Goal: Task Accomplishment & Management: Manage account settings

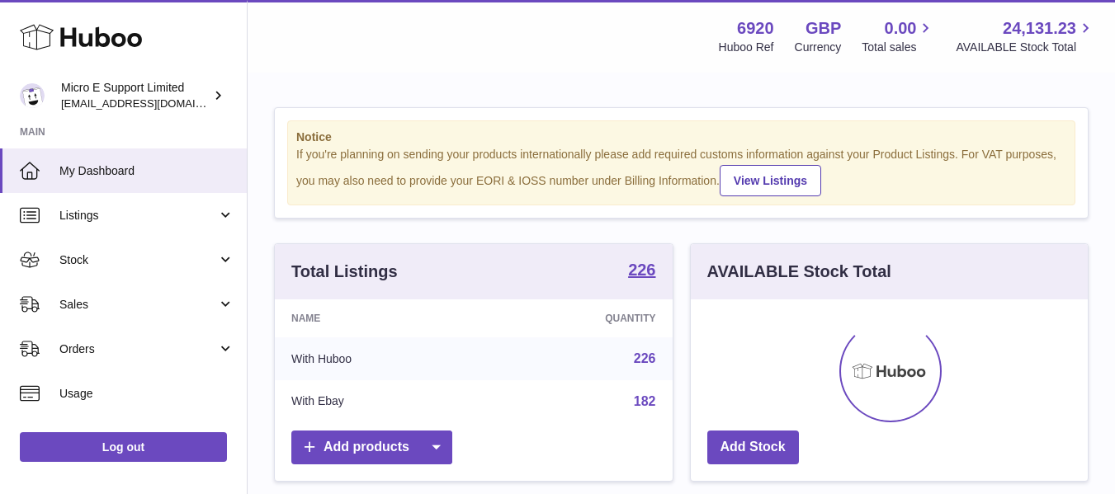
scroll to position [257, 397]
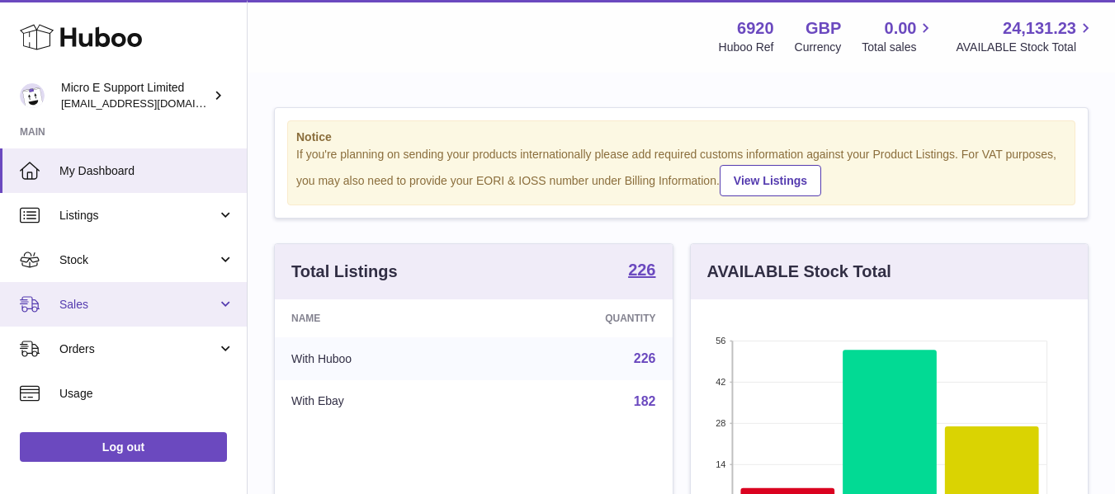
click at [205, 311] on span "Sales" at bounding box center [138, 305] width 158 height 16
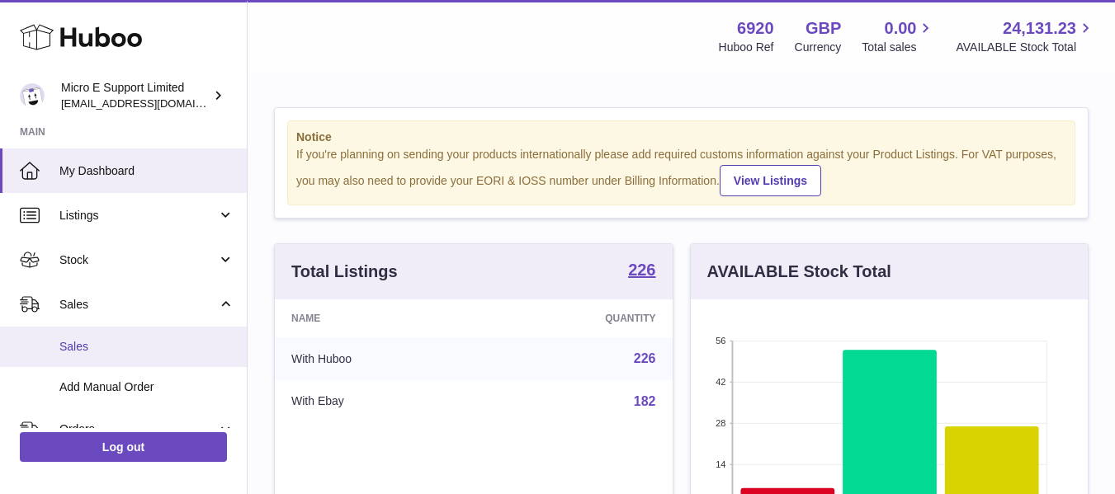
click at [120, 349] on span "Sales" at bounding box center [146, 347] width 175 height 16
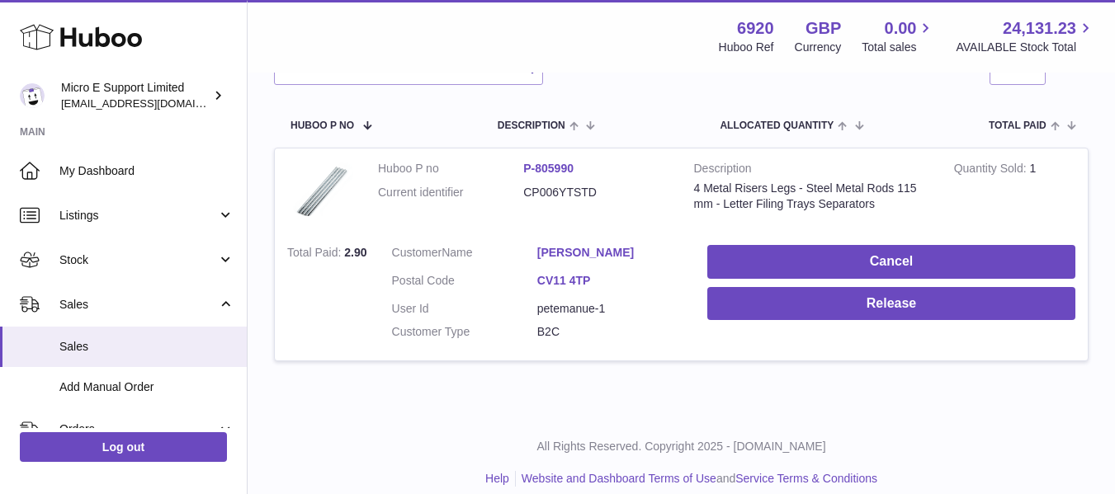
scroll to position [248, 0]
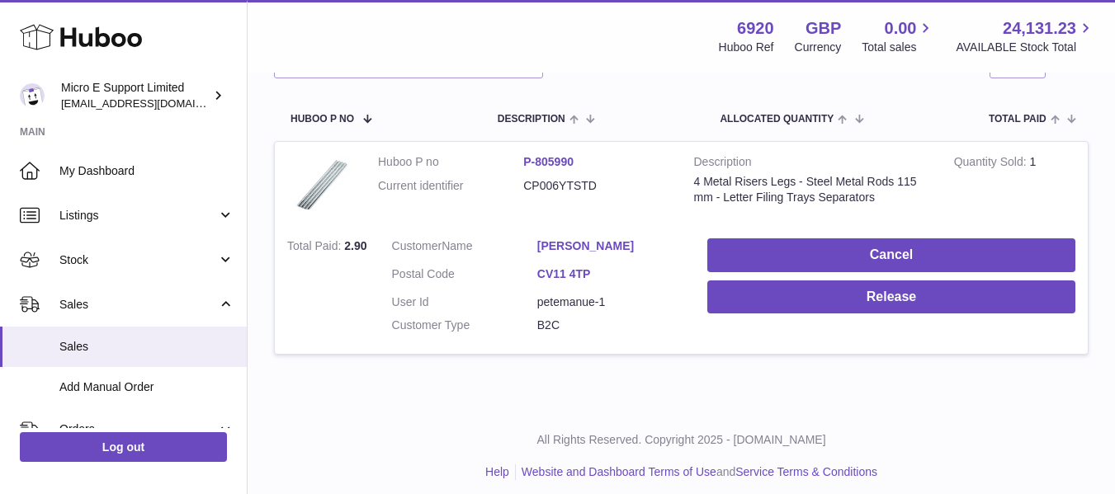
click at [709, 383] on div "My Huboo - Sales report Sales currently with Huboo Current Sales with Huboo Sal…" at bounding box center [681, 117] width 867 height 581
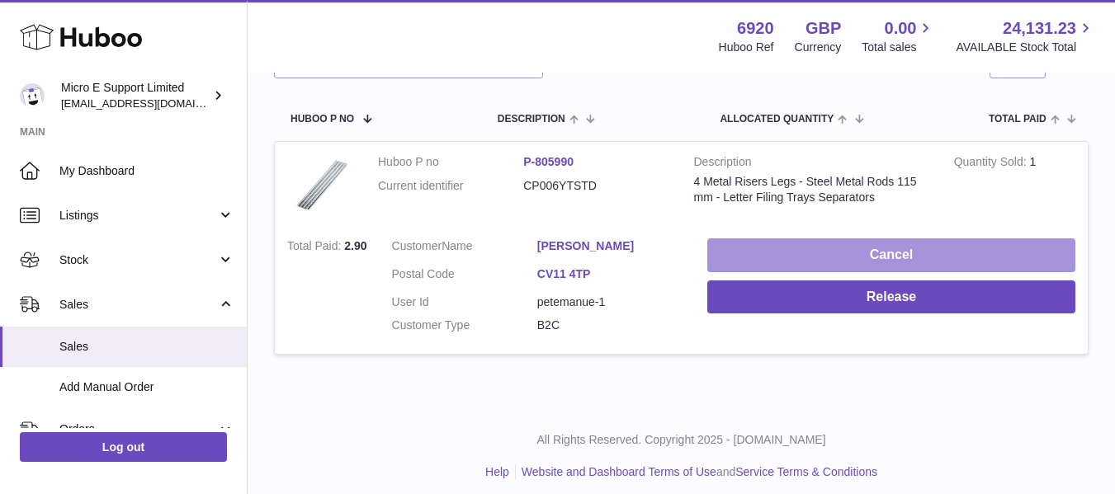
click at [813, 250] on button "Cancel" at bounding box center [891, 255] width 368 height 34
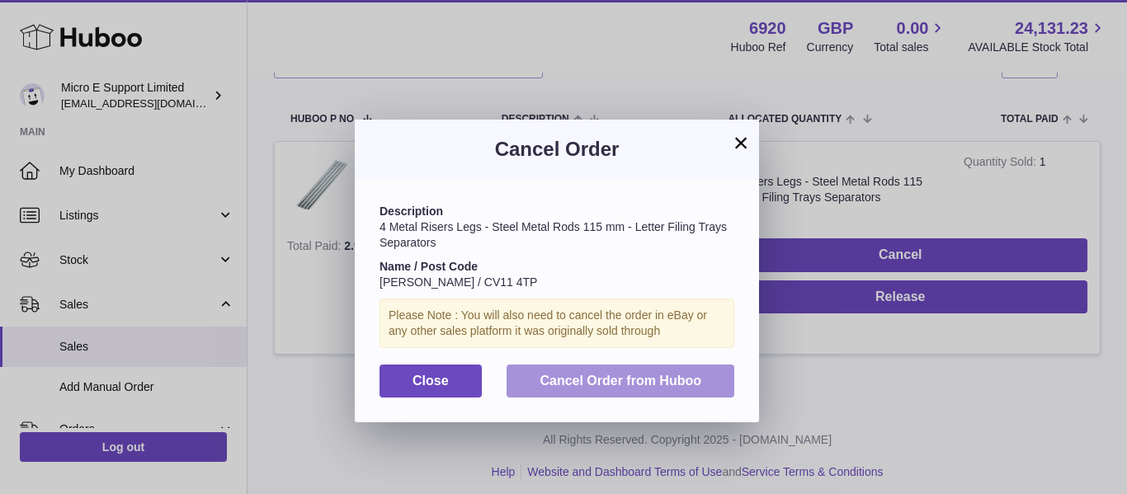
click at [652, 380] on span "Cancel Order from Huboo" at bounding box center [621, 381] width 162 height 14
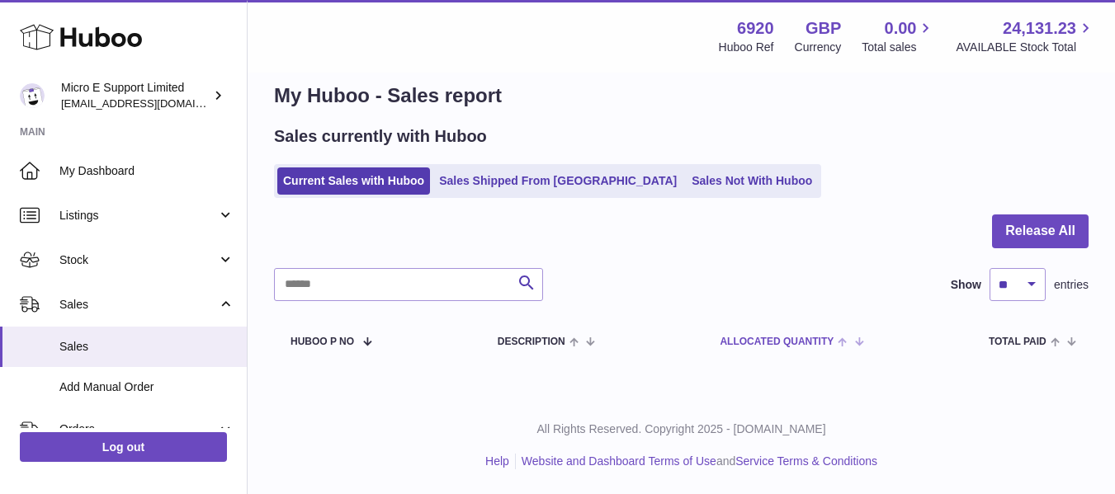
scroll to position [25, 0]
click at [686, 182] on link "Sales Not With Huboo" at bounding box center [752, 180] width 132 height 27
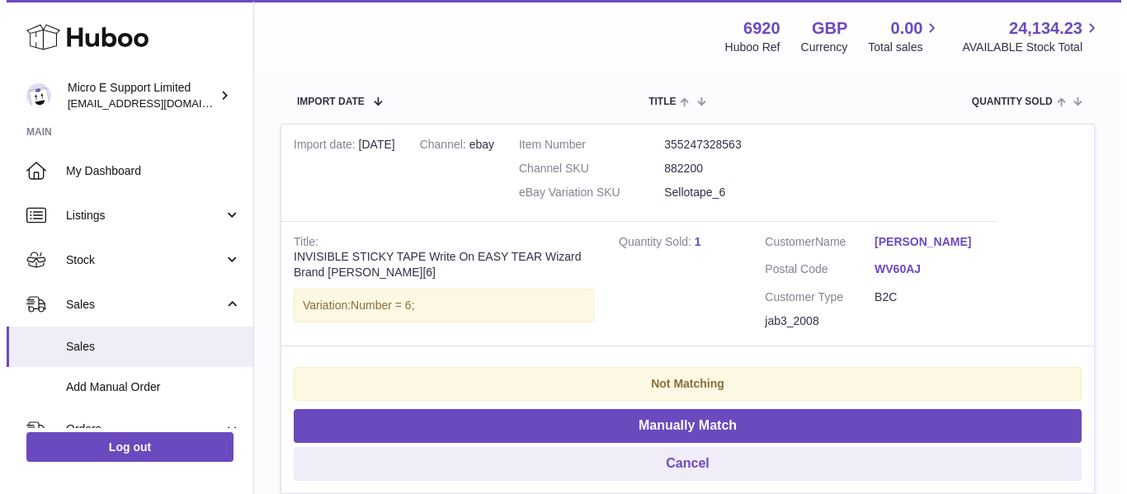
scroll to position [330, 0]
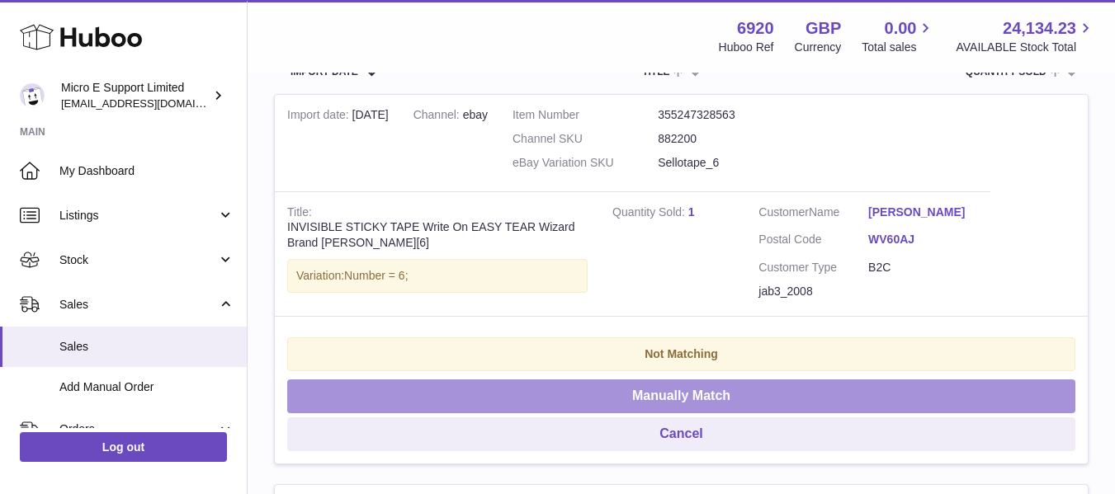
click at [711, 392] on button "Manually Match" at bounding box center [681, 397] width 788 height 34
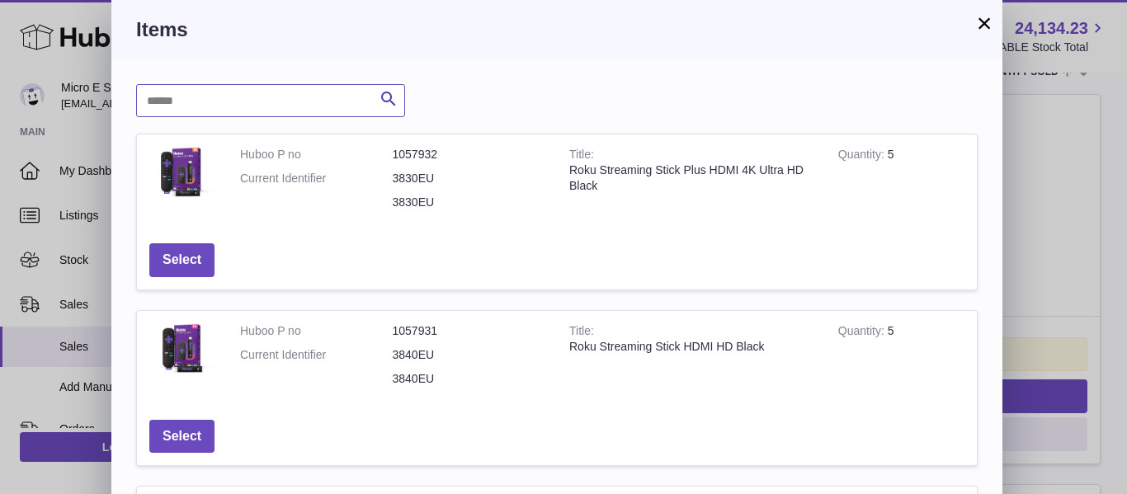
click at [245, 97] on input "text" at bounding box center [270, 100] width 269 height 33
type input "****"
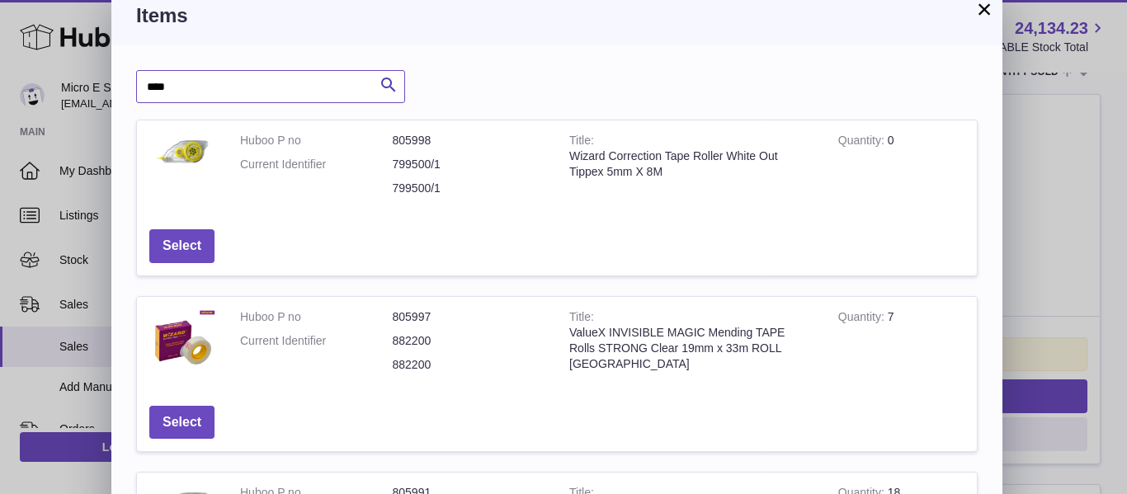
scroll to position [0, 0]
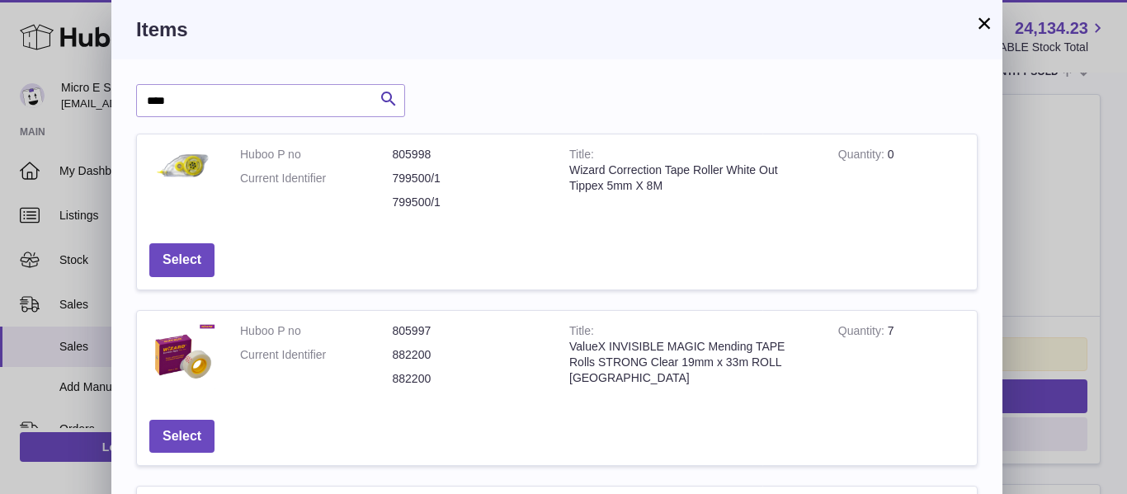
click at [980, 24] on button "×" at bounding box center [984, 23] width 20 height 20
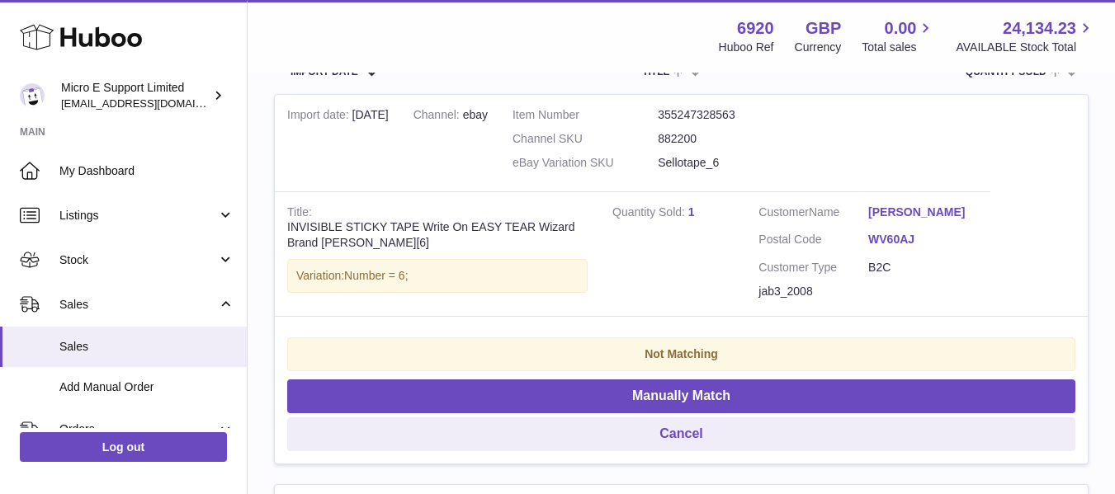
click at [691, 212] on link "1" at bounding box center [691, 211] width 7 height 13
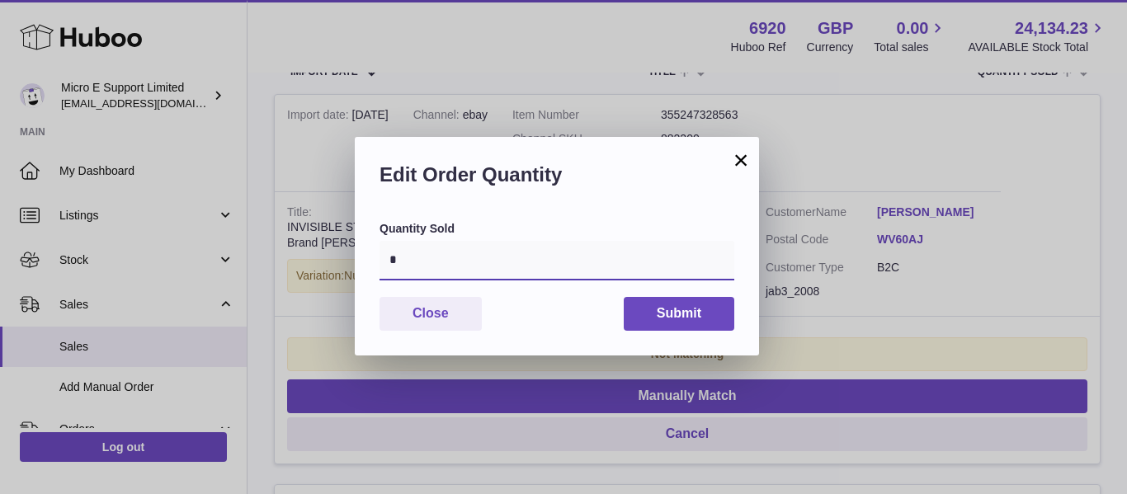
click at [502, 271] on input "*" at bounding box center [557, 261] width 355 height 40
type input "*"
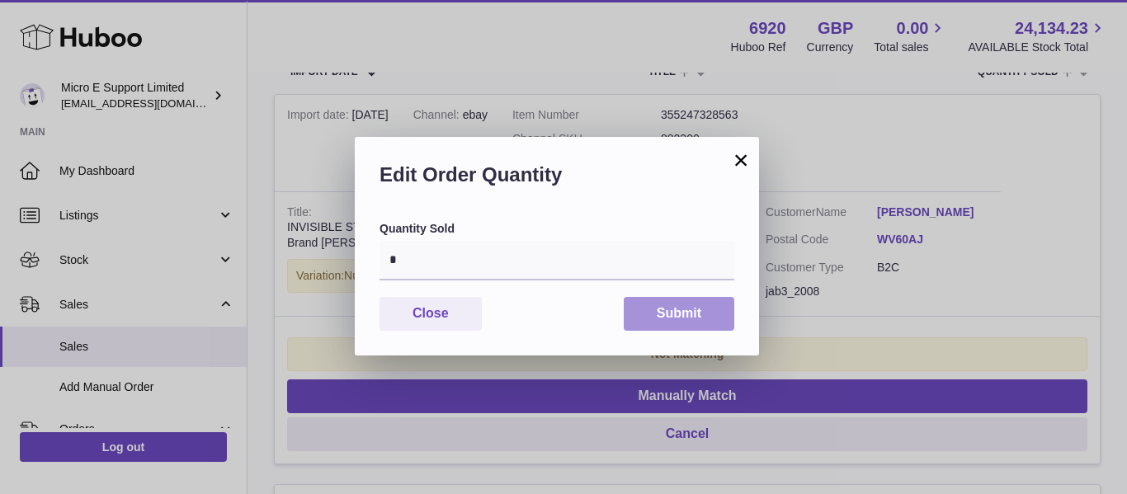
click at [714, 310] on button "Submit" at bounding box center [679, 314] width 111 height 34
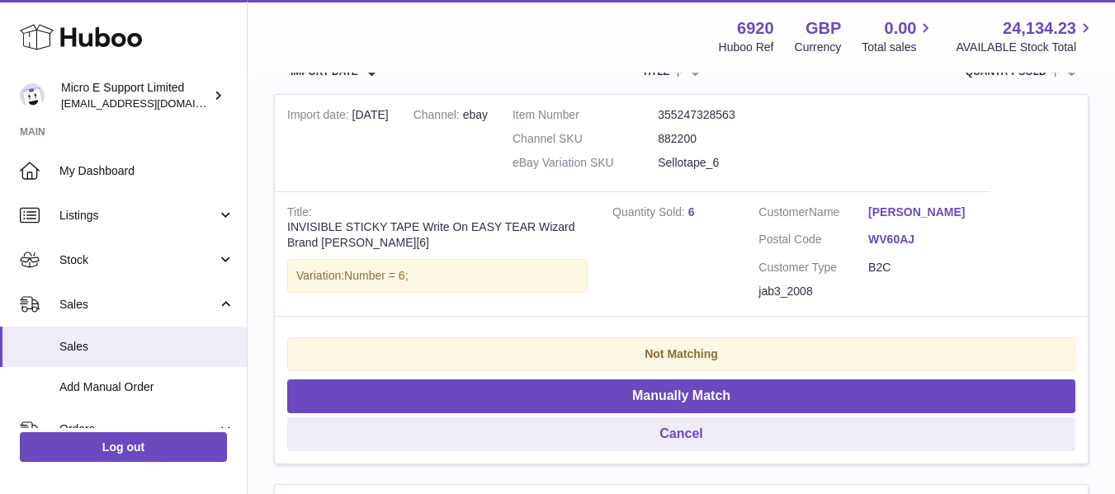
click at [1051, 243] on tr "Import date 21st Sep Channel ebay Item Number 355247328563 Channel SKU 882200 e…" at bounding box center [681, 279] width 814 height 370
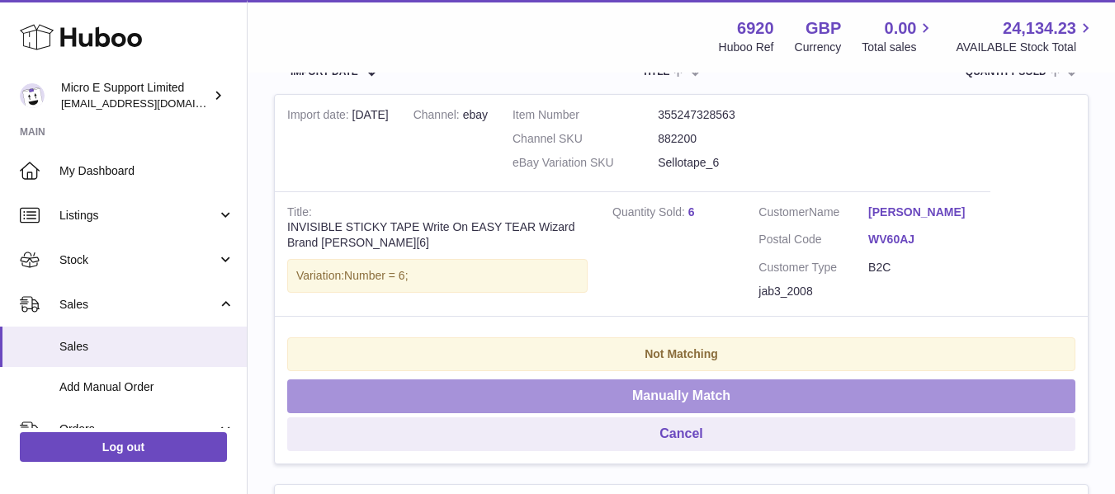
click at [703, 397] on button "Manually Match" at bounding box center [681, 397] width 788 height 34
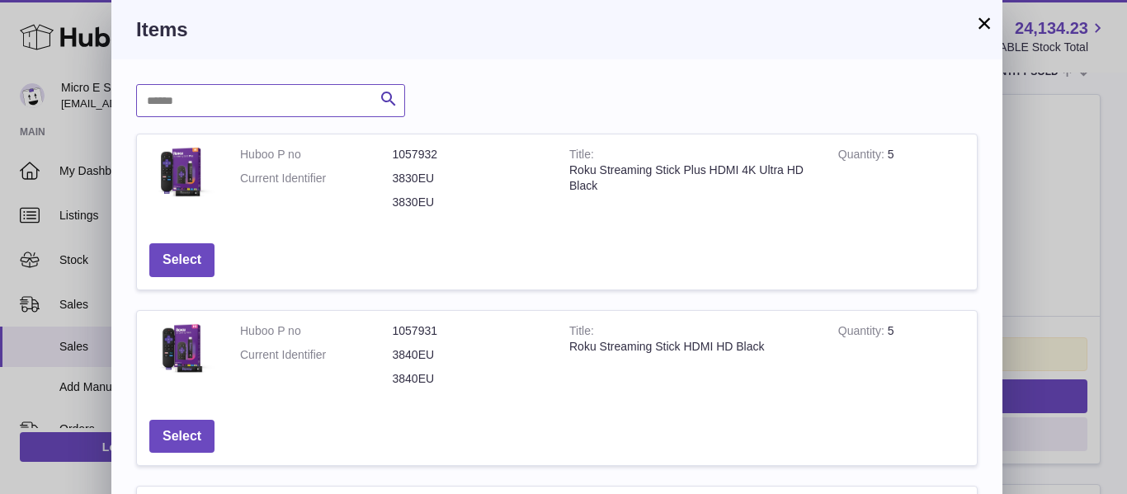
click at [281, 109] on input "text" at bounding box center [270, 100] width 269 height 33
type input "****"
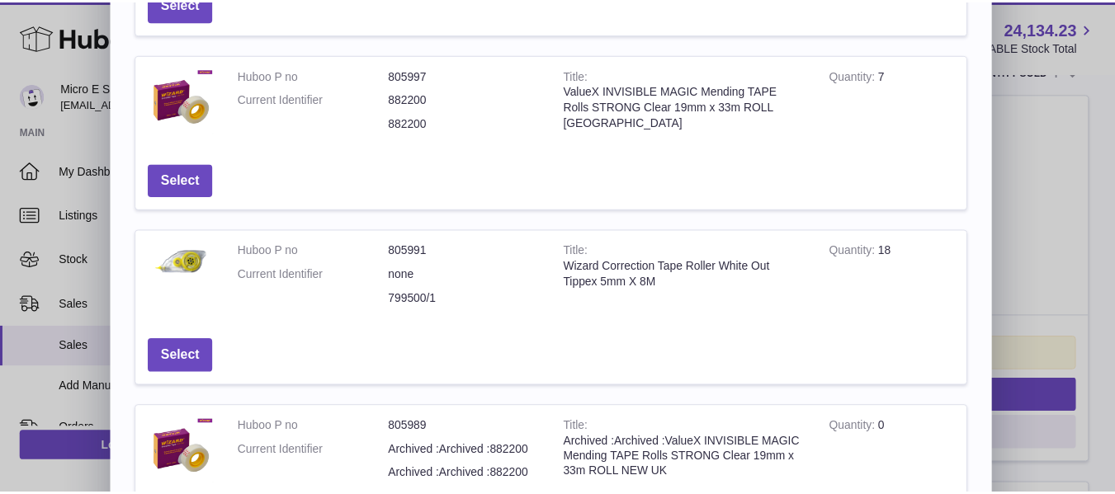
scroll to position [330, 0]
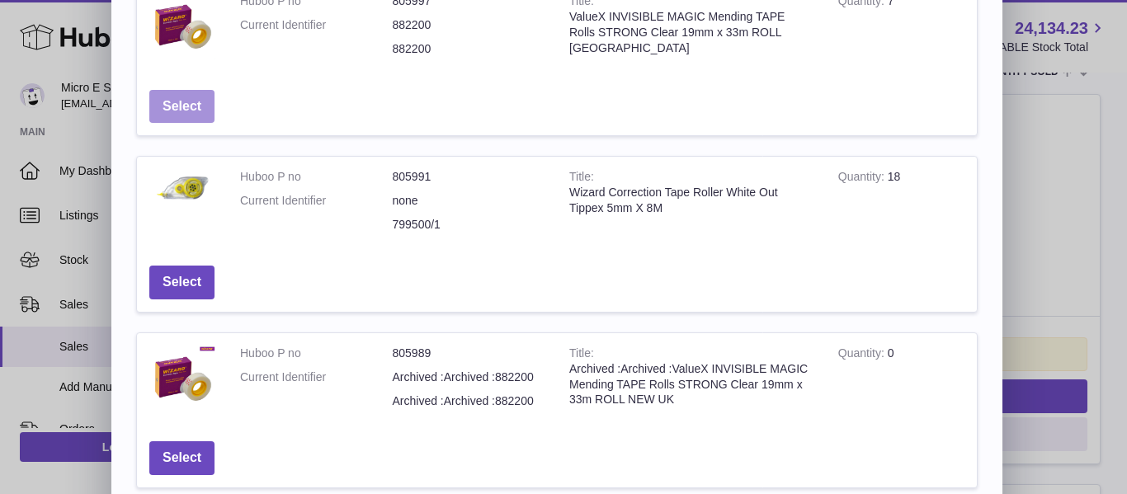
click at [184, 107] on button "Select" at bounding box center [181, 107] width 65 height 34
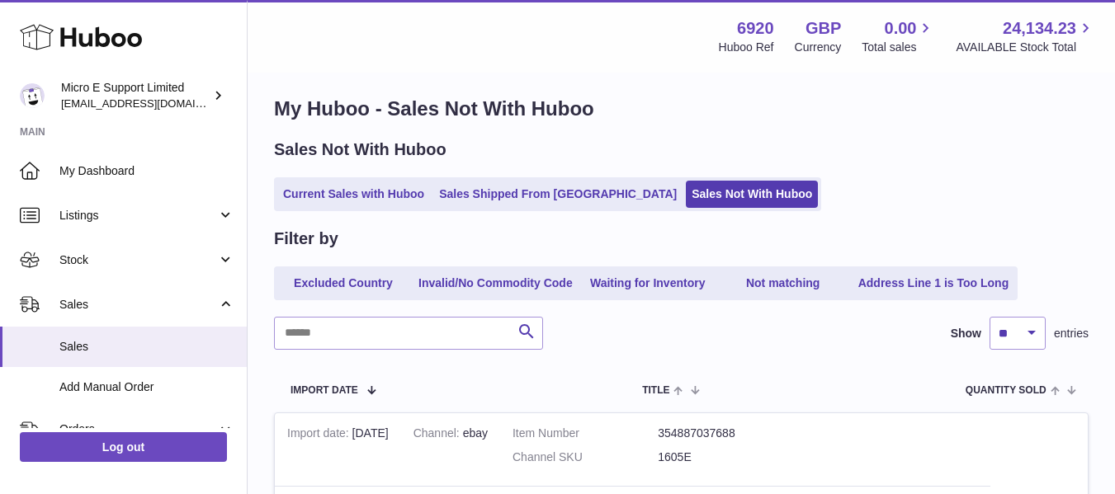
scroll to position [0, 0]
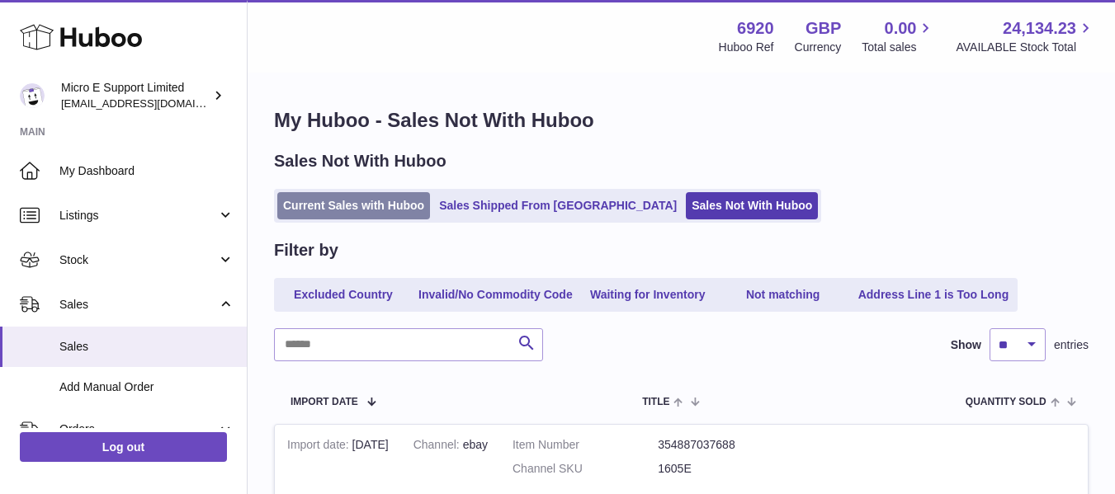
click at [334, 205] on link "Current Sales with Huboo" at bounding box center [353, 205] width 153 height 27
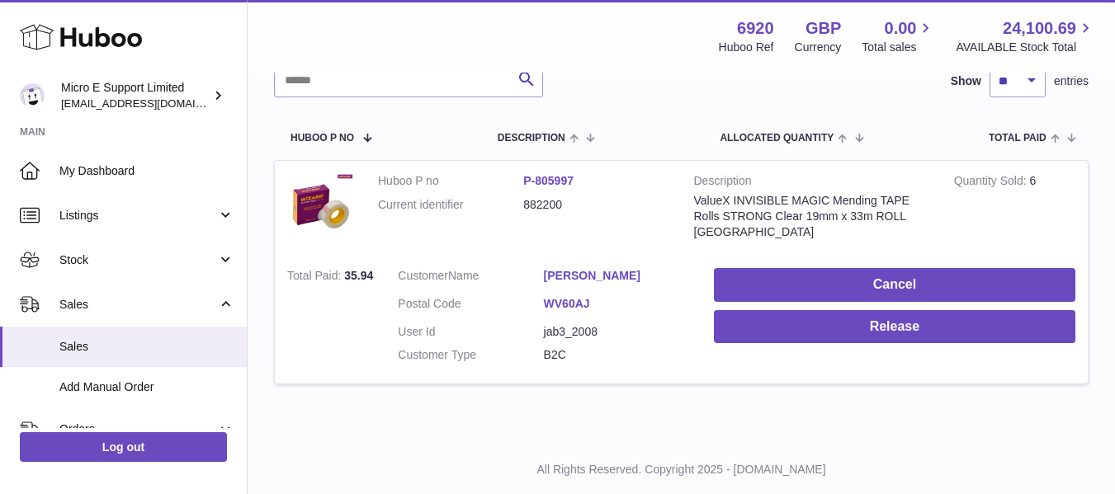
scroll to position [269, 0]
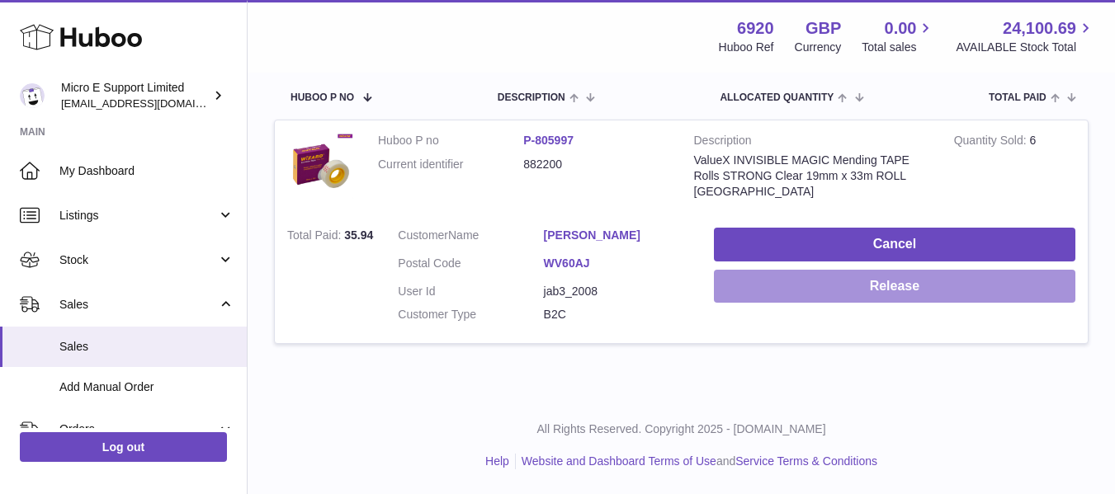
click at [906, 295] on button "Release" at bounding box center [894, 287] width 361 height 34
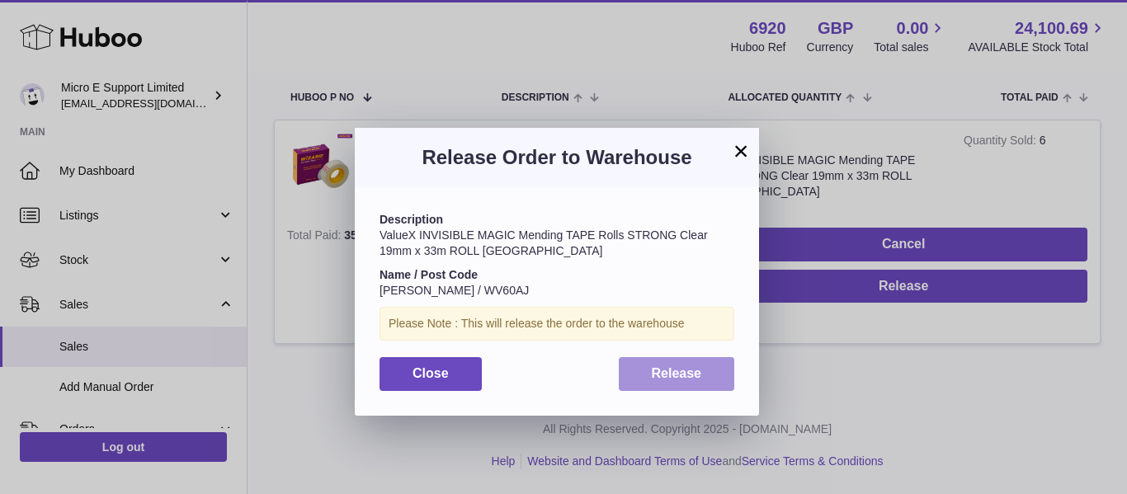
click at [673, 375] on span "Release" at bounding box center [677, 373] width 50 height 14
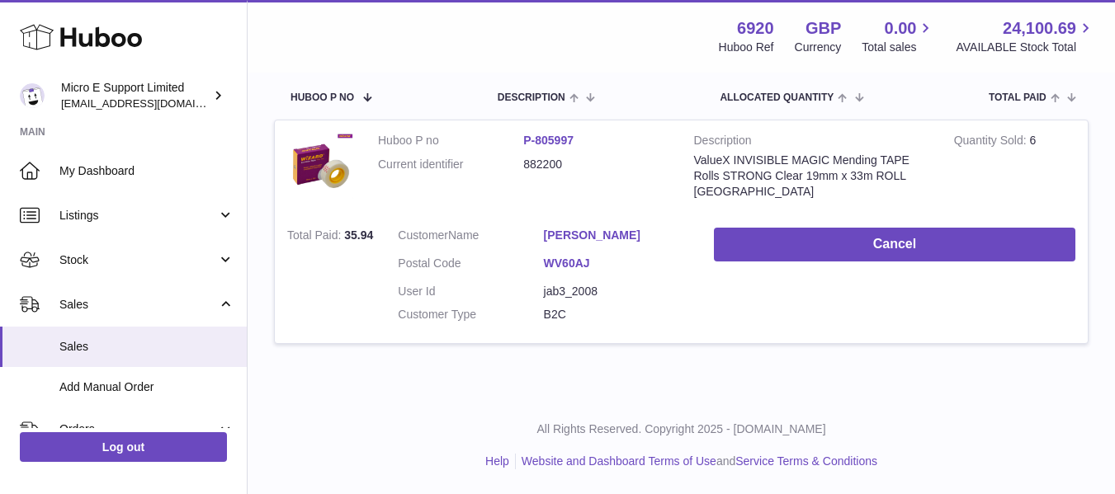
drag, startPoint x: 622, startPoint y: 384, endPoint x: 486, endPoint y: 367, distance: 137.2
click at [620, 384] on div "My Huboo - Sales report Sales currently with Huboo Current Sales with Huboo Sal…" at bounding box center [681, 101] width 867 height 592
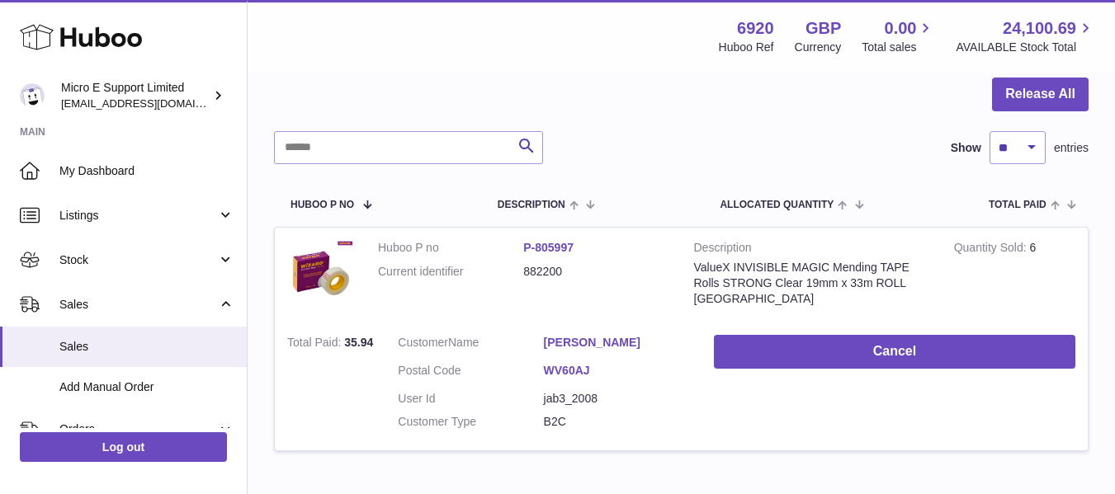
scroll to position [0, 0]
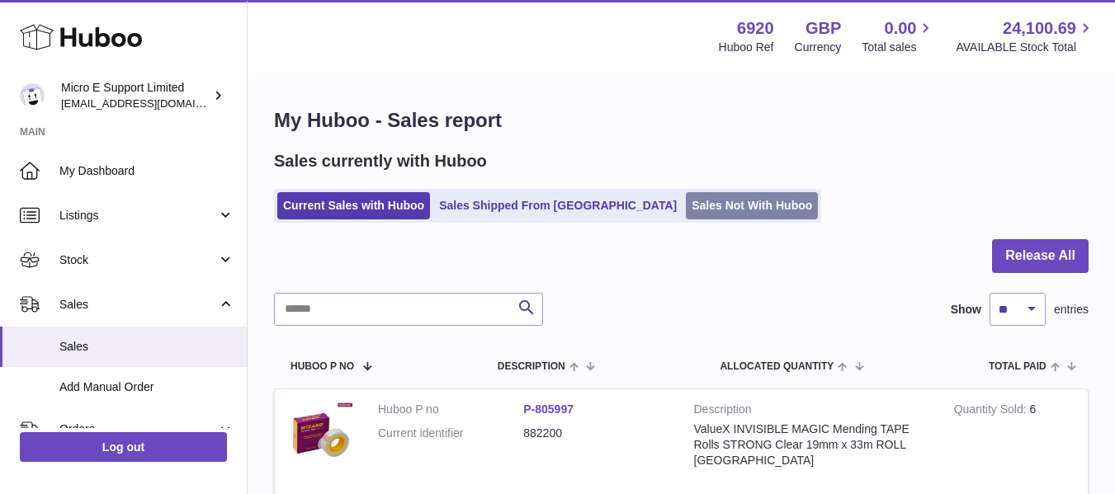
click at [686, 207] on link "Sales Not With Huboo" at bounding box center [752, 205] width 132 height 27
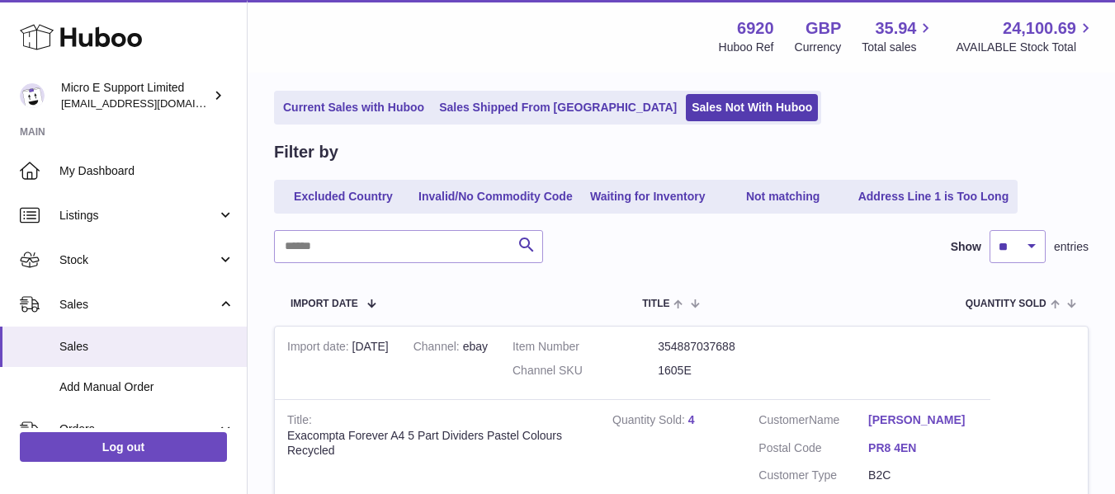
scroll to position [83, 0]
